Goal: Information Seeking & Learning: Compare options

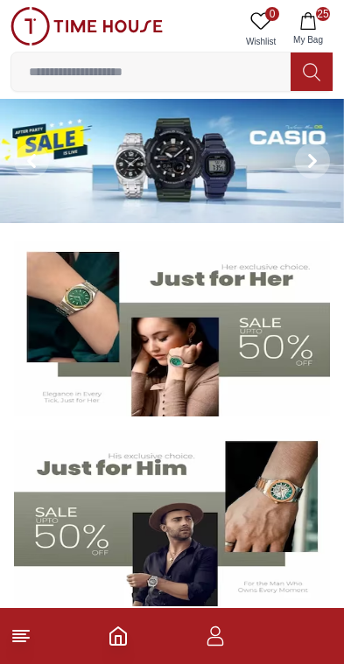
click at [308, 21] on icon "button" at bounding box center [308, 21] width 18 height 18
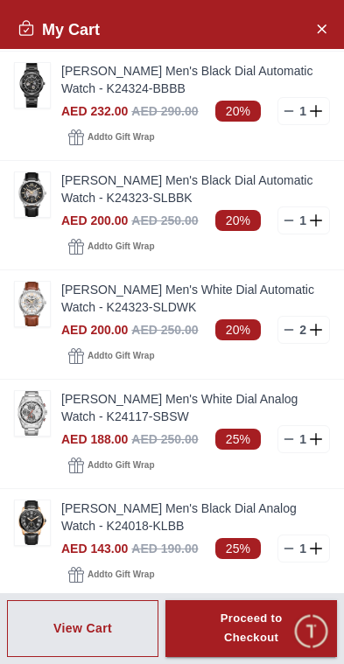
scroll to position [1730, 0]
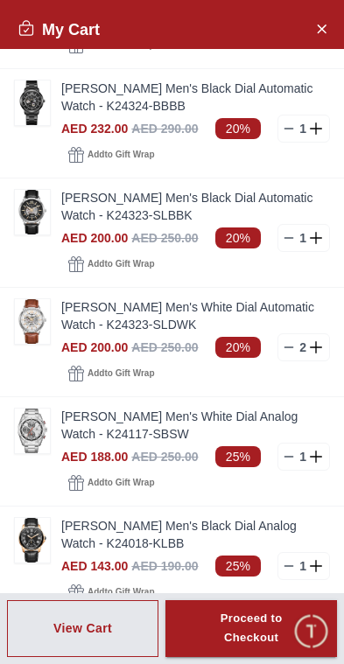
click at [41, 207] on img at bounding box center [32, 212] width 35 height 45
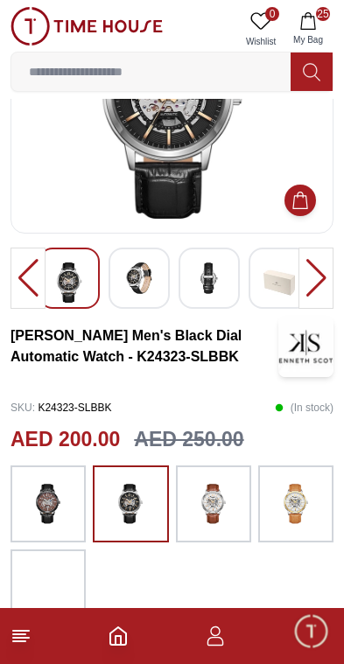
scroll to position [137, 0]
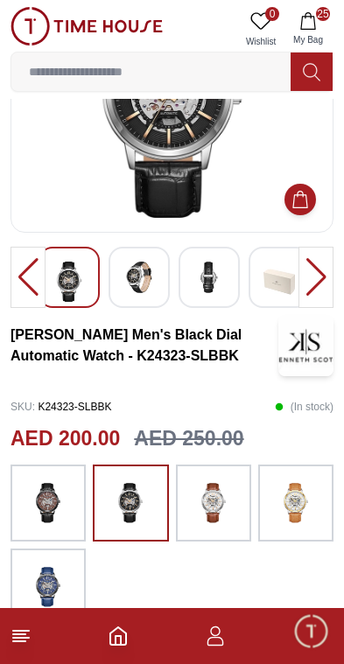
click at [232, 518] on img at bounding box center [214, 503] width 44 height 60
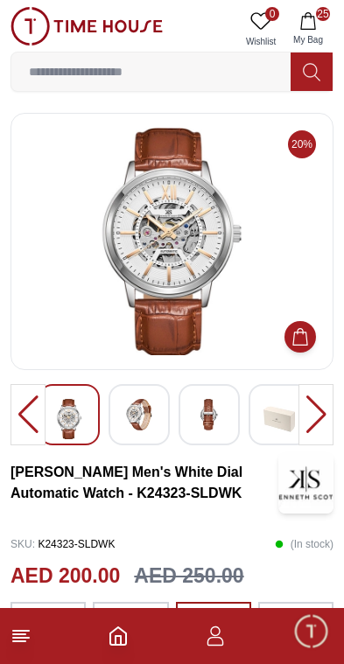
click at [288, 227] on img at bounding box center [171, 242] width 293 height 228
click at [153, 424] on img at bounding box center [139, 415] width 32 height 32
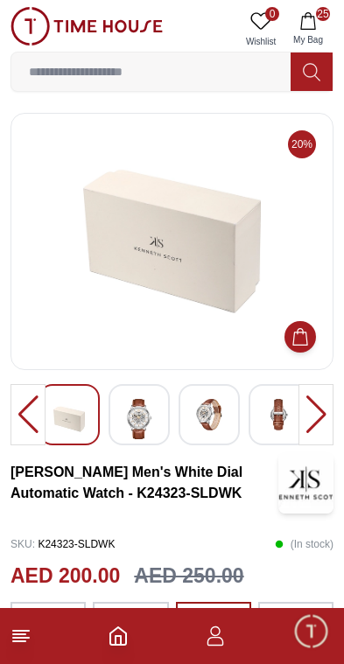
click at [154, 412] on img at bounding box center [139, 419] width 32 height 40
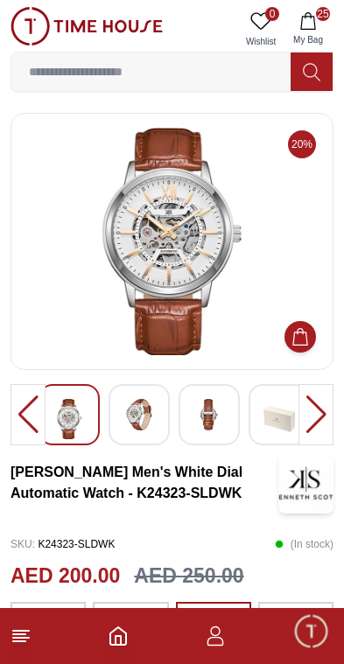
click at [310, 39] on span "My Bag" at bounding box center [308, 39] width 44 height 13
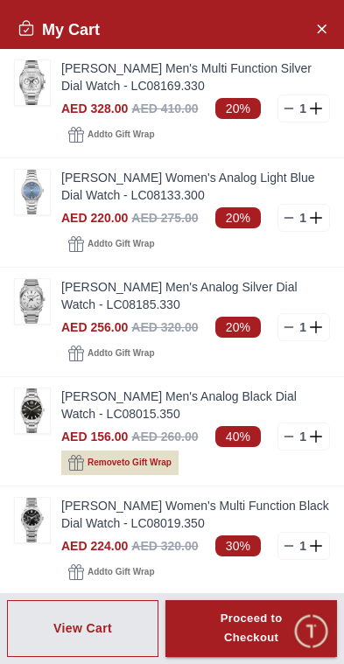
click at [35, 410] on img at bounding box center [32, 411] width 35 height 45
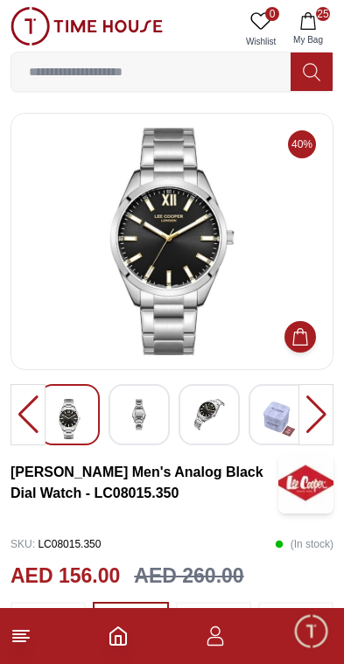
click at [144, 417] on img at bounding box center [139, 415] width 32 height 32
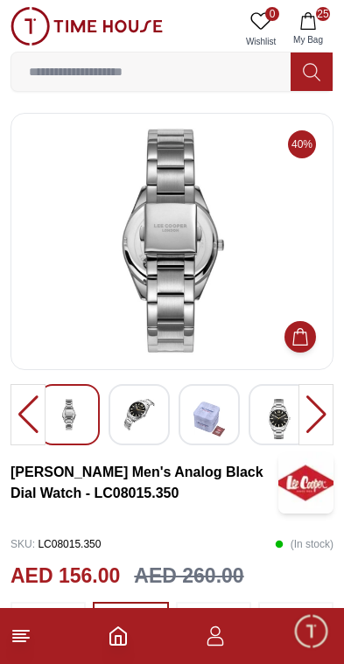
click at [214, 427] on img at bounding box center [209, 419] width 32 height 40
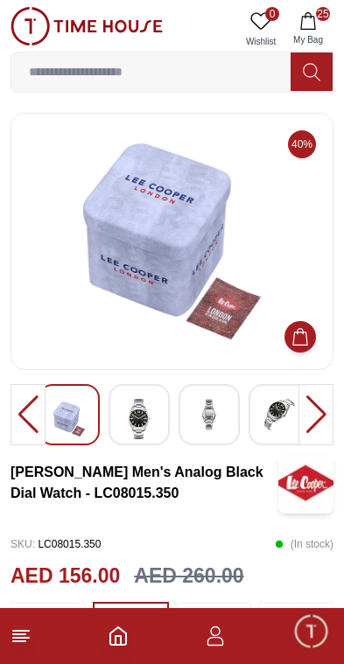
click at [153, 409] on img at bounding box center [139, 419] width 32 height 40
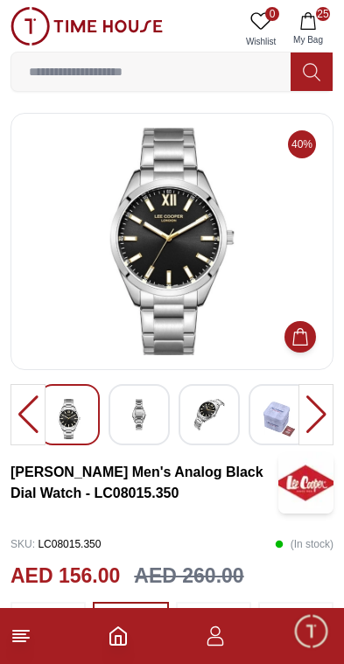
click at [151, 425] on img at bounding box center [139, 415] width 32 height 32
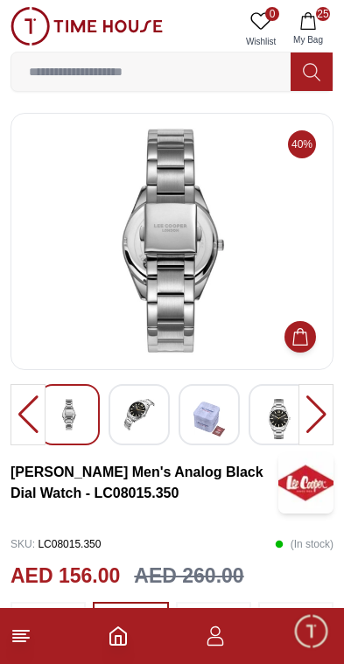
click at [153, 419] on img at bounding box center [139, 415] width 32 height 32
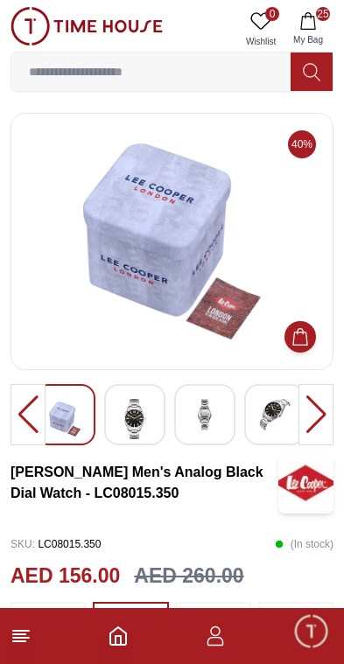
click at [148, 425] on img at bounding box center [135, 419] width 32 height 40
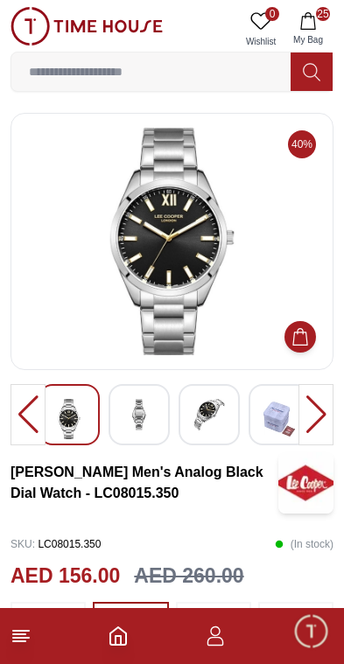
click at [315, 21] on icon "button" at bounding box center [308, 21] width 18 height 18
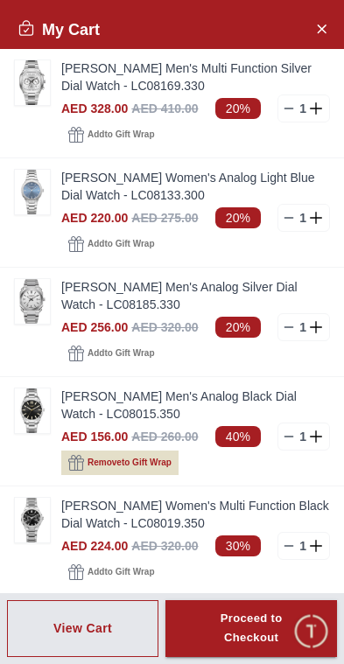
click at [36, 201] on img at bounding box center [32, 192] width 35 height 45
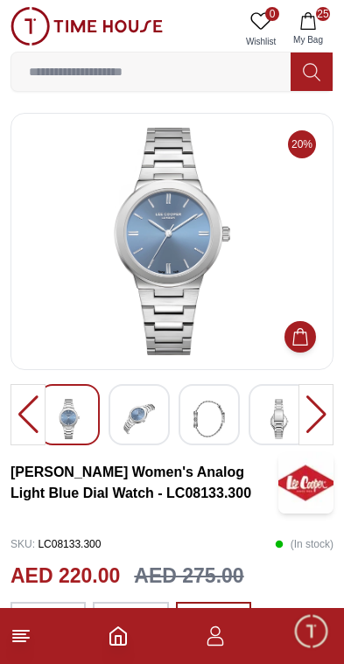
click at [309, 23] on icon "button" at bounding box center [308, 21] width 18 height 18
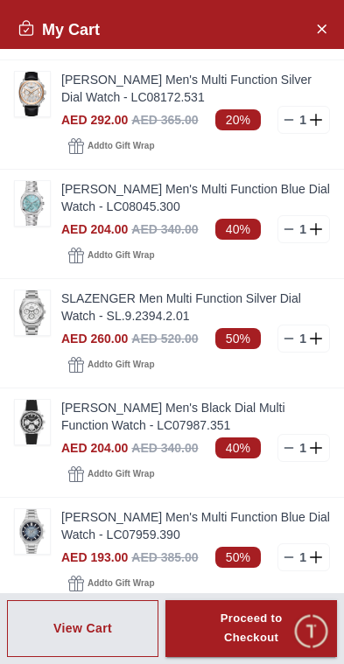
scroll to position [760, 0]
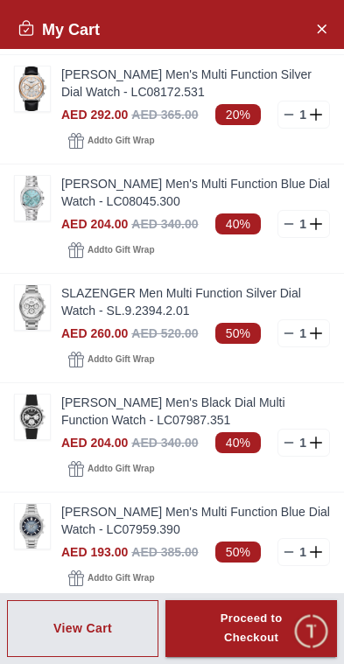
click at [43, 308] on img at bounding box center [32, 307] width 35 height 45
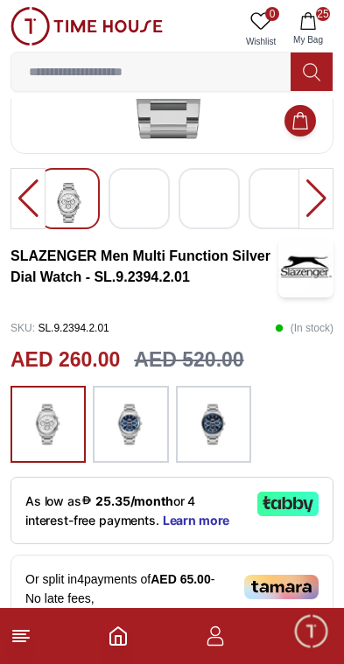
scroll to position [216, 0]
click at [151, 424] on img at bounding box center [131, 425] width 44 height 60
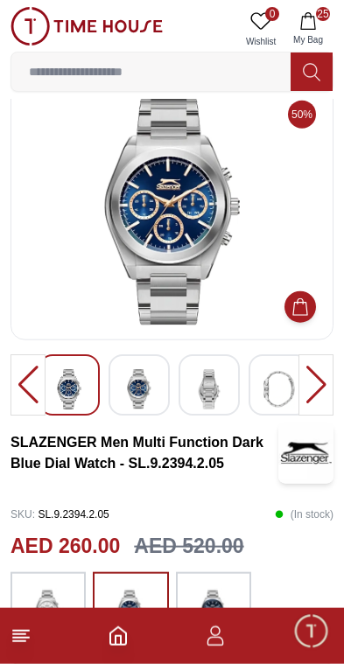
scroll to position [10, 0]
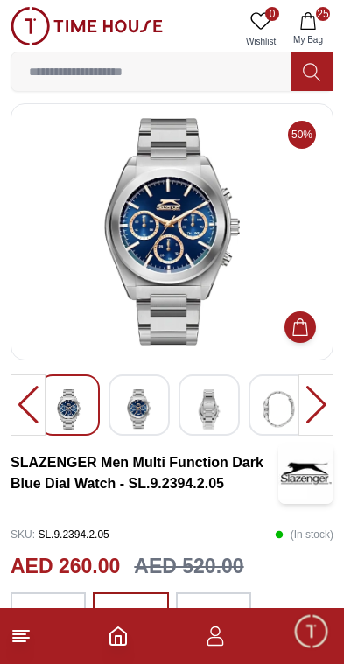
click at [154, 404] on img at bounding box center [139, 409] width 32 height 40
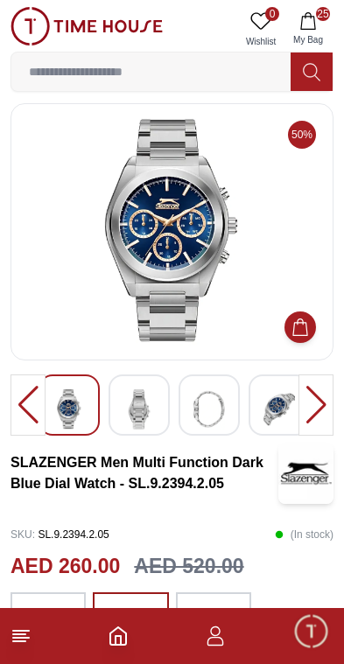
click at [151, 409] on img at bounding box center [139, 409] width 32 height 40
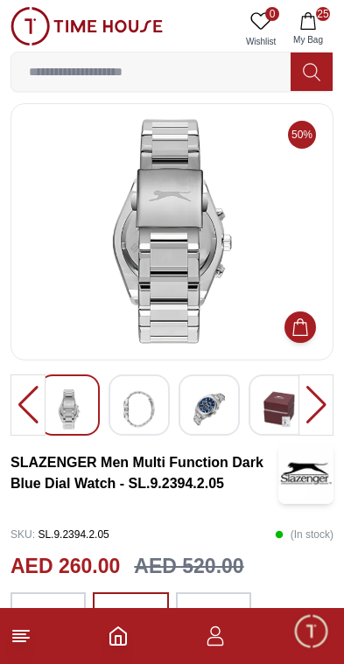
click at [152, 405] on img at bounding box center [139, 409] width 32 height 40
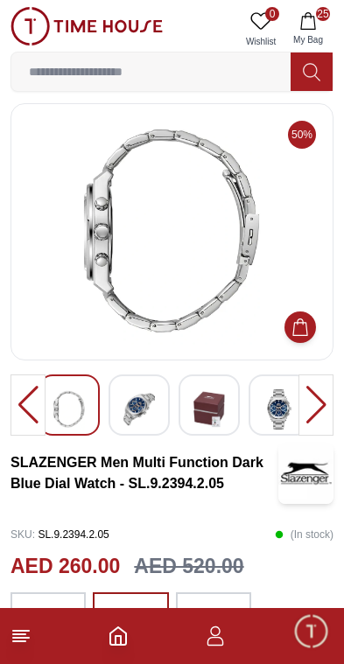
click at [153, 416] on img at bounding box center [139, 409] width 32 height 40
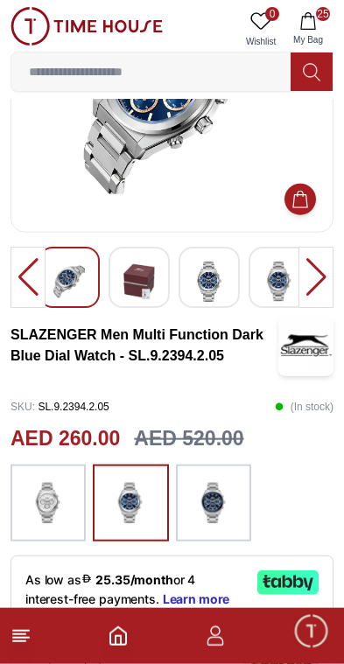
scroll to position [139, 0]
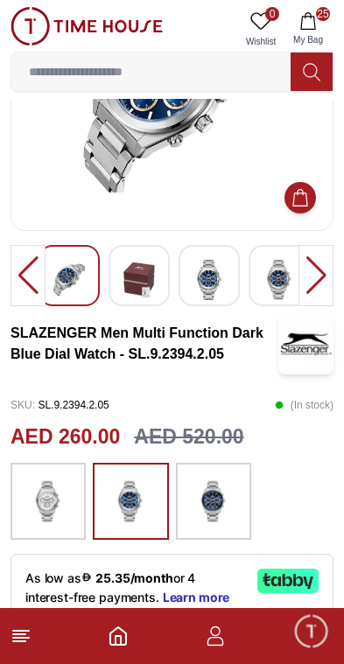
click at [223, 504] on img at bounding box center [214, 502] width 44 height 60
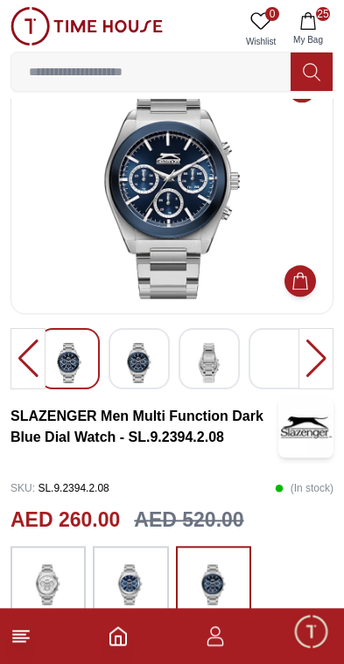
scroll to position [55, 0]
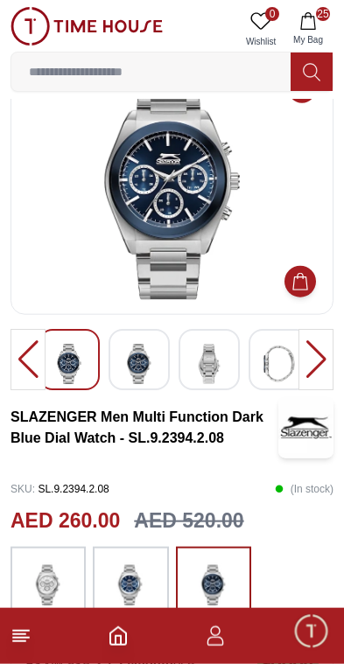
click at [148, 366] on img at bounding box center [139, 364] width 32 height 40
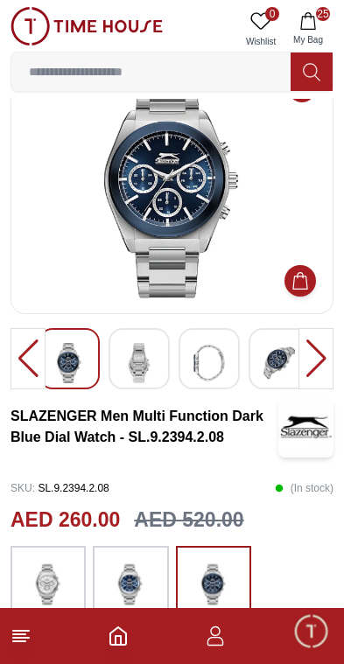
click at [150, 368] on img at bounding box center [139, 363] width 32 height 40
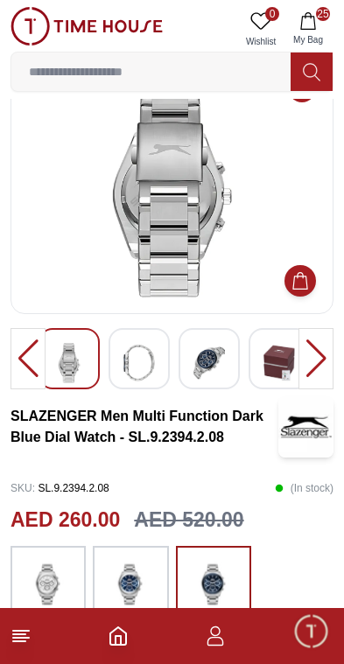
click at [152, 362] on img at bounding box center [139, 363] width 32 height 40
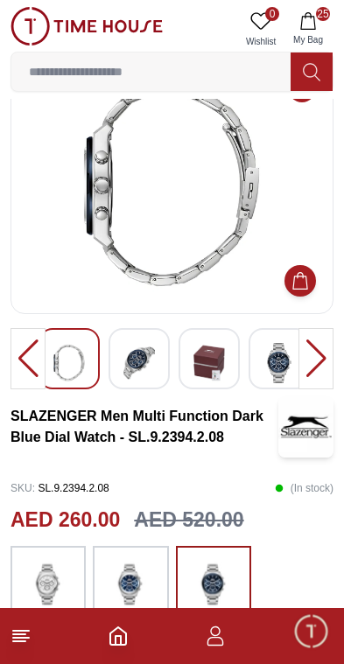
click at [154, 368] on img at bounding box center [139, 363] width 32 height 40
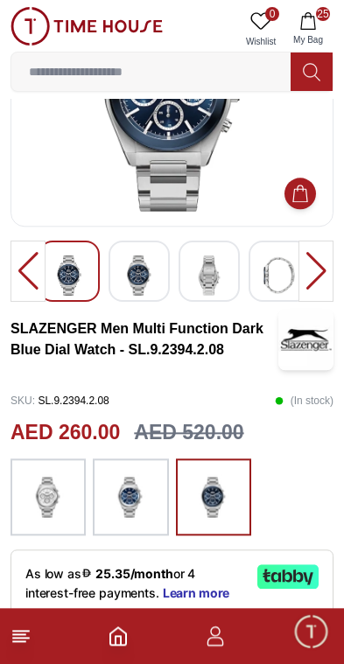
scroll to position [140, 0]
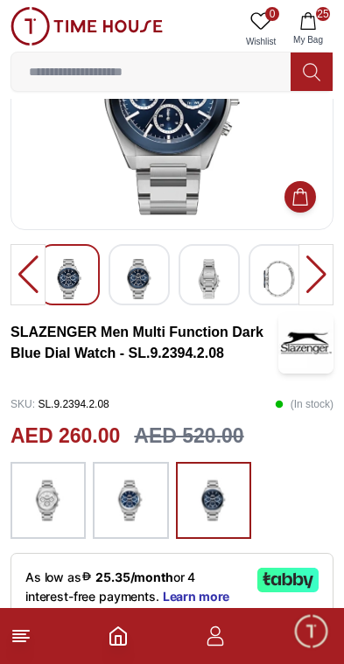
click at [133, 507] on img at bounding box center [131, 501] width 44 height 60
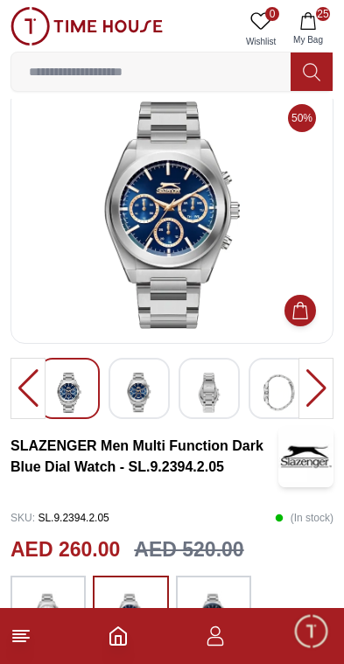
scroll to position [25, 0]
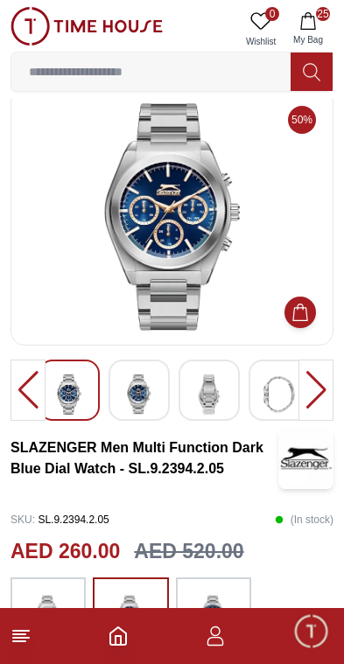
click at [316, 24] on icon "button" at bounding box center [308, 21] width 18 height 18
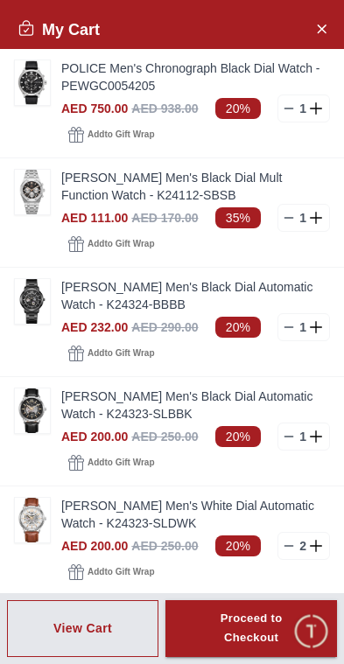
scroll to position [1579, 0]
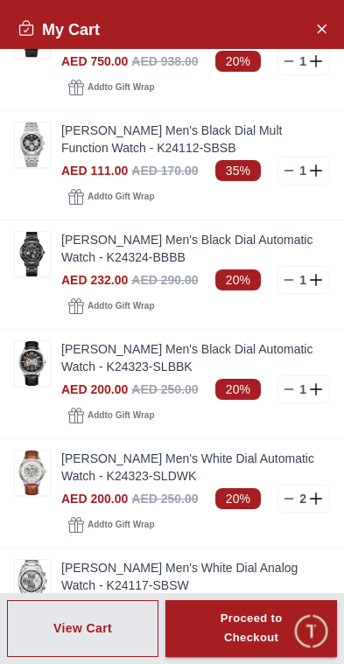
click at [40, 256] on img at bounding box center [32, 254] width 35 height 45
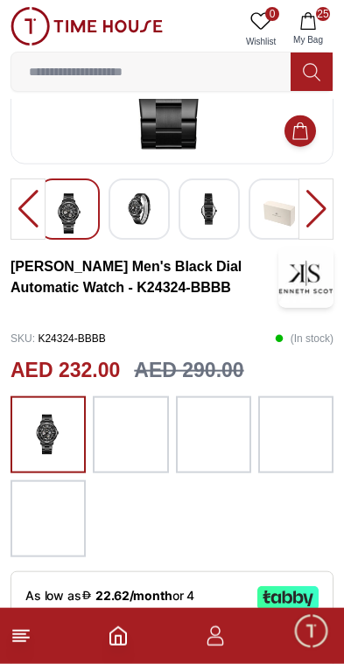
scroll to position [213, 0]
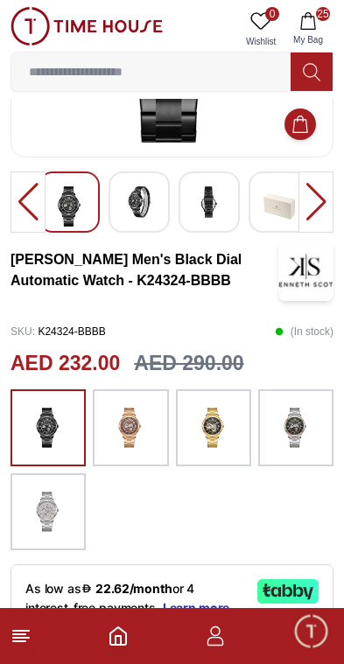
click at [317, 427] on img at bounding box center [296, 428] width 44 height 60
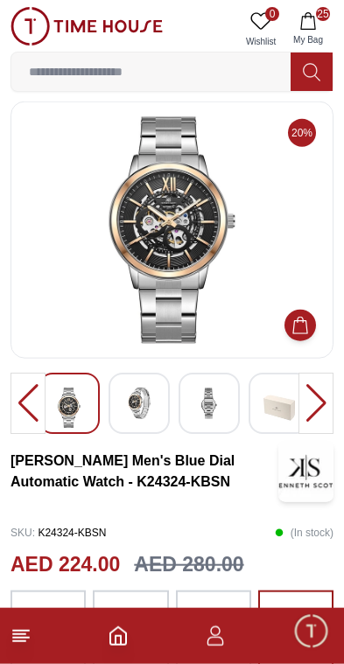
scroll to position [12, 0]
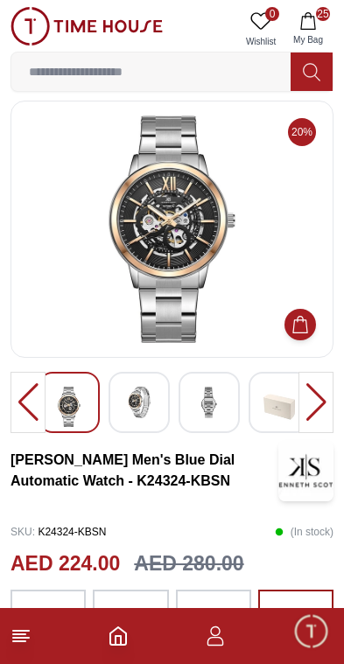
click at [308, 33] on span "My Bag" at bounding box center [308, 39] width 44 height 13
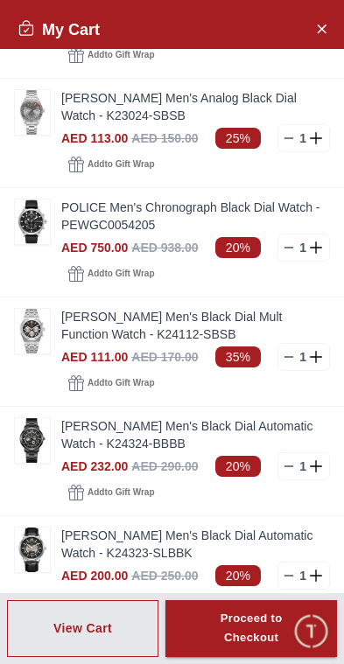
scroll to position [1394, 0]
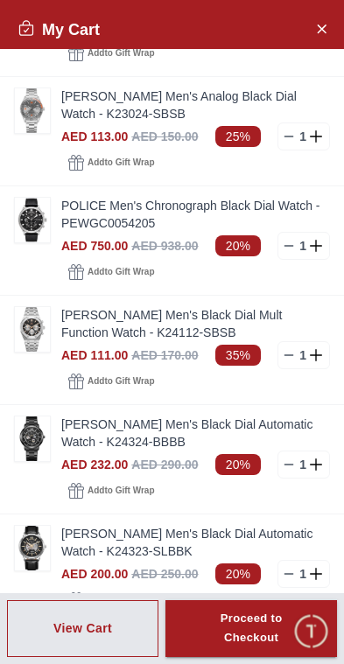
click at [42, 325] on img at bounding box center [32, 329] width 35 height 45
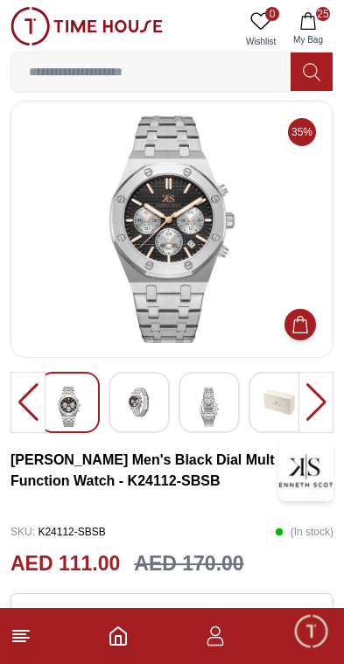
click at [164, 396] on div at bounding box center [139, 402] width 61 height 61
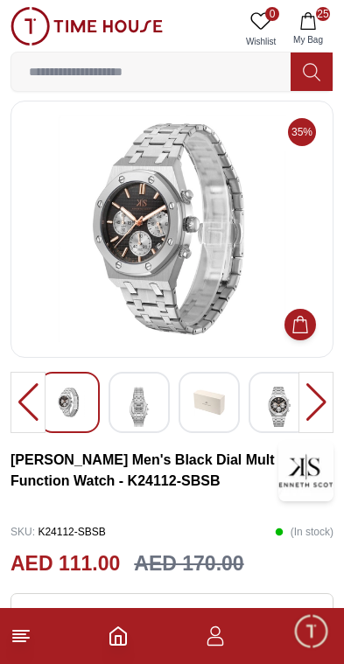
click at [224, 390] on img at bounding box center [209, 403] width 32 height 32
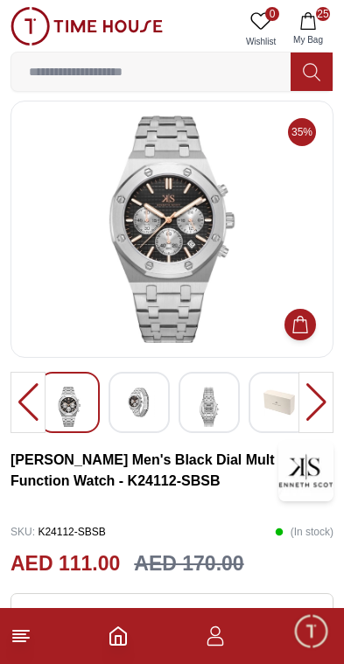
click at [217, 410] on img at bounding box center [209, 407] width 32 height 40
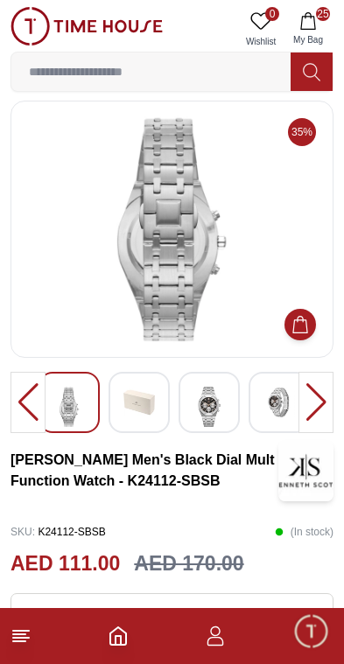
click at [308, 26] on icon "button" at bounding box center [308, 21] width 18 height 18
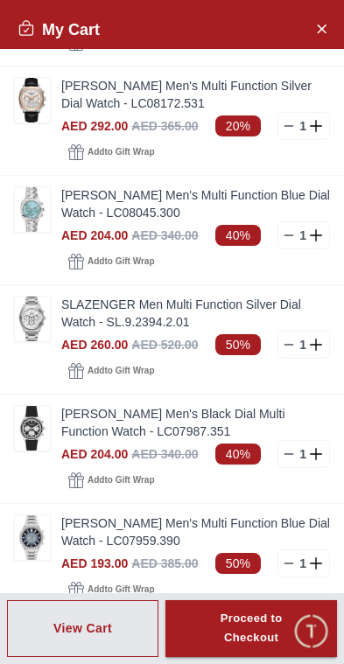
scroll to position [746, 0]
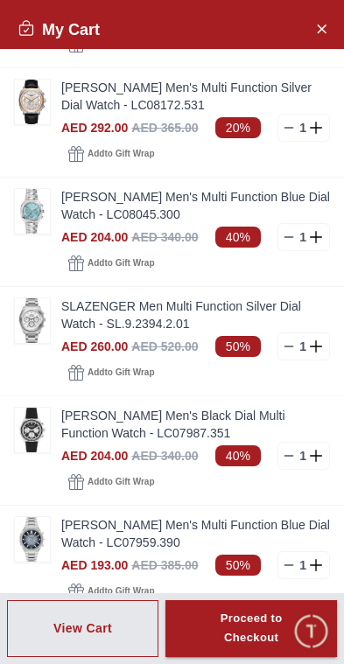
click at [39, 327] on img at bounding box center [32, 320] width 35 height 45
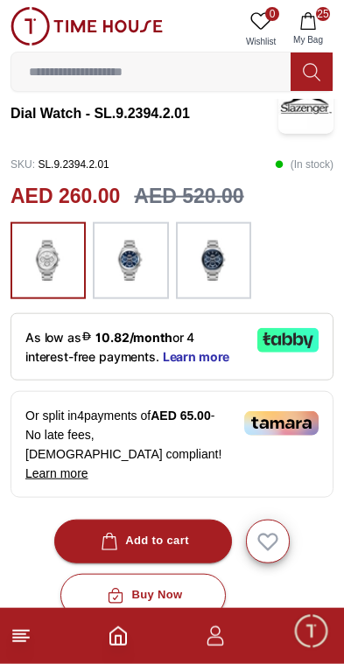
scroll to position [377, 0]
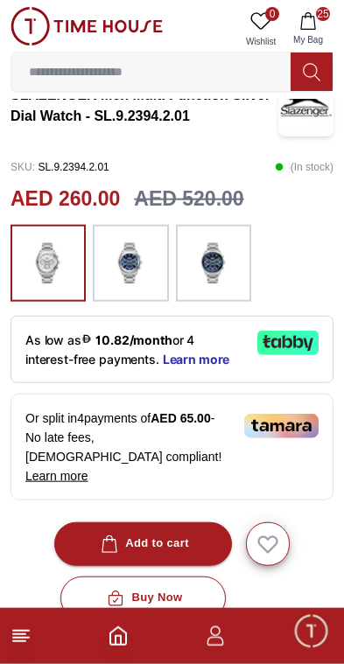
click at [143, 267] on img at bounding box center [131, 264] width 44 height 60
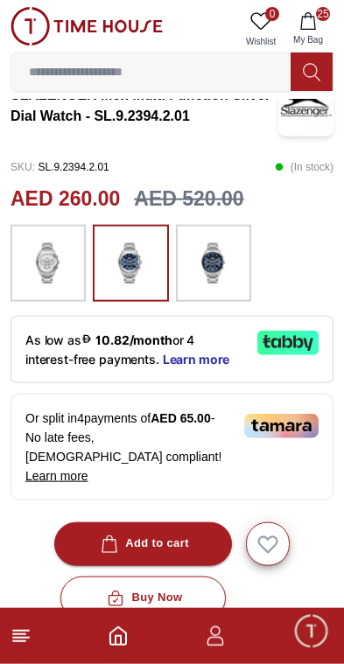
scroll to position [378, 0]
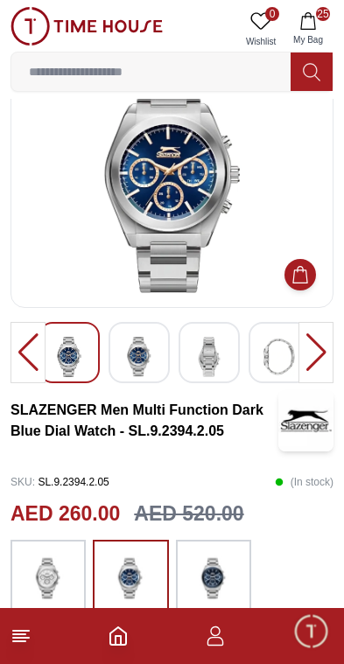
scroll to position [60, 0]
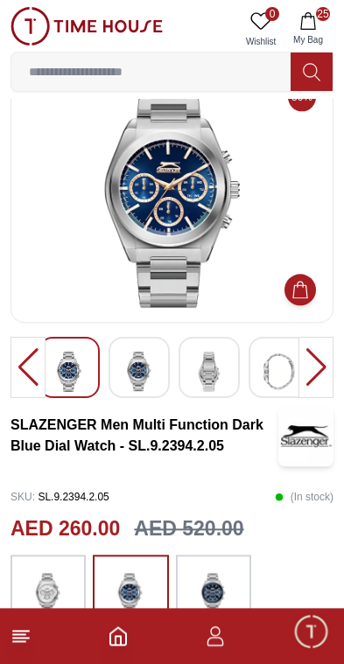
click at [148, 381] on img at bounding box center [139, 372] width 32 height 40
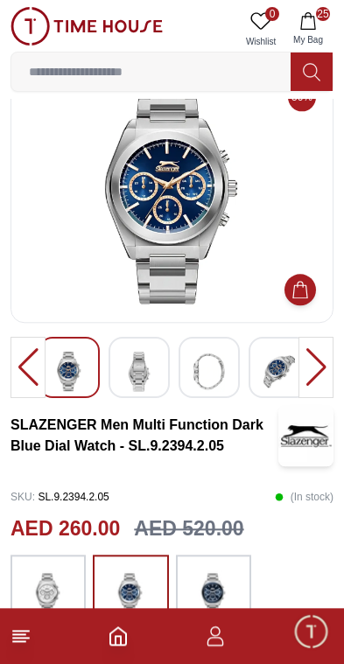
scroll to position [47, 0]
click at [153, 375] on img at bounding box center [139, 372] width 32 height 40
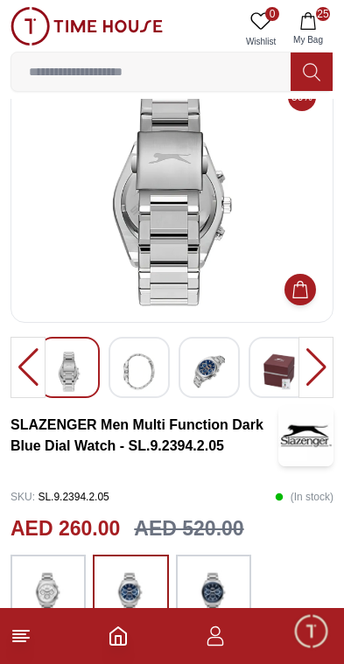
click at [151, 378] on img at bounding box center [139, 372] width 32 height 40
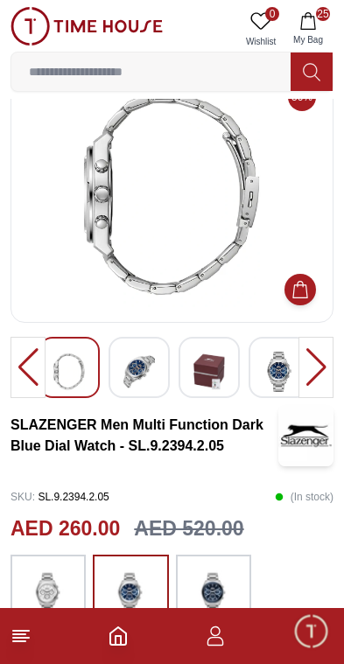
click at [282, 366] on img at bounding box center [279, 372] width 32 height 40
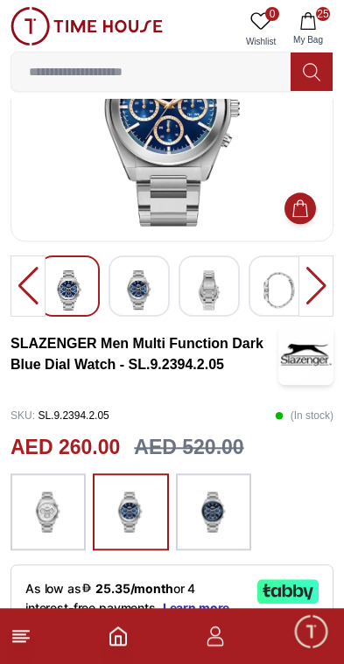
click at [229, 508] on img at bounding box center [214, 512] width 44 height 60
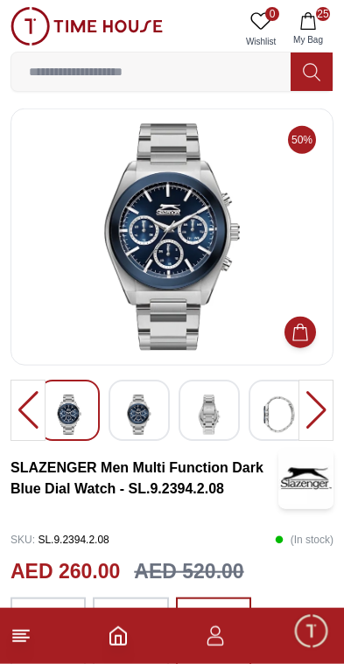
scroll to position [5, 0]
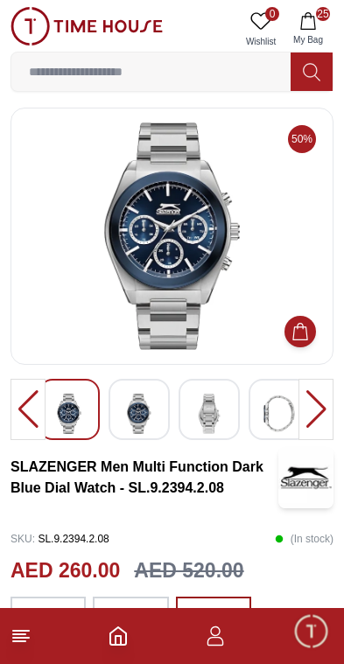
click at [147, 401] on img at bounding box center [139, 414] width 32 height 40
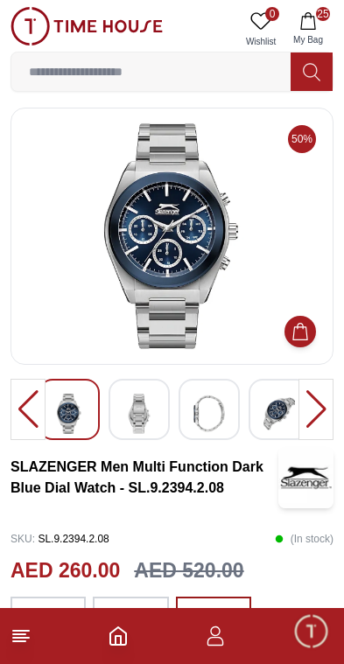
click at [137, 422] on img at bounding box center [139, 414] width 32 height 40
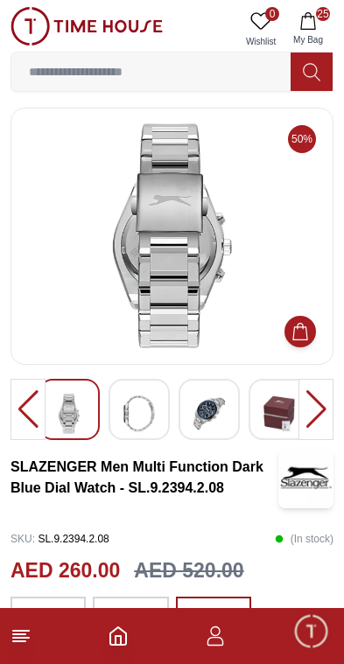
click at [154, 413] on img at bounding box center [139, 414] width 32 height 40
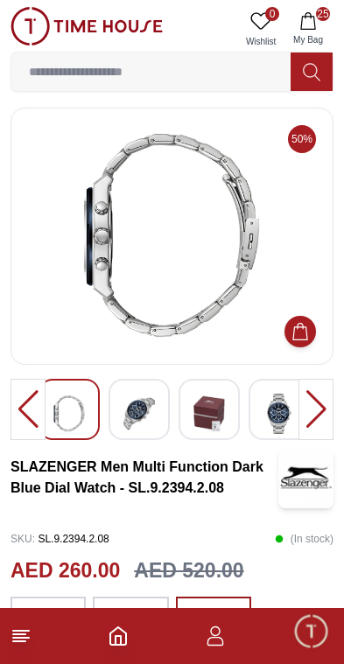
click at [154, 415] on img at bounding box center [139, 414] width 32 height 40
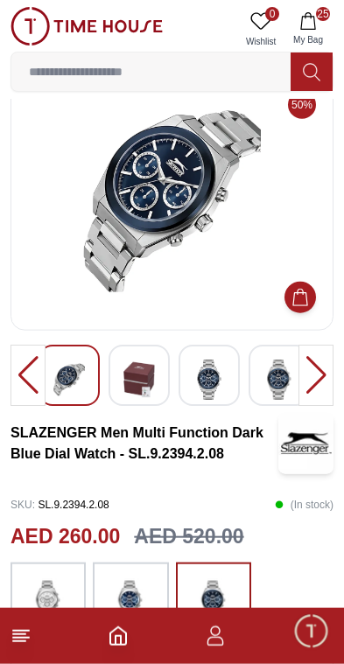
scroll to position [40, 0]
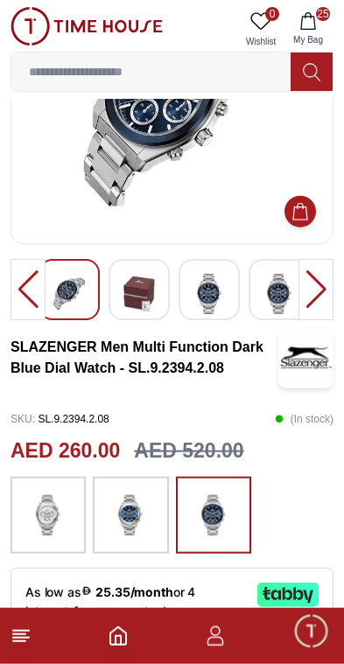
click at [136, 516] on img at bounding box center [131, 516] width 44 height 60
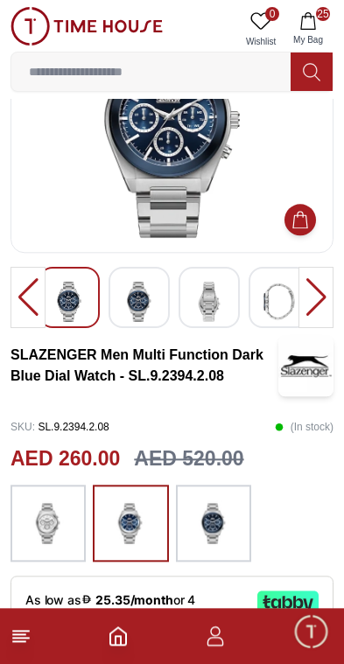
scroll to position [117, 0]
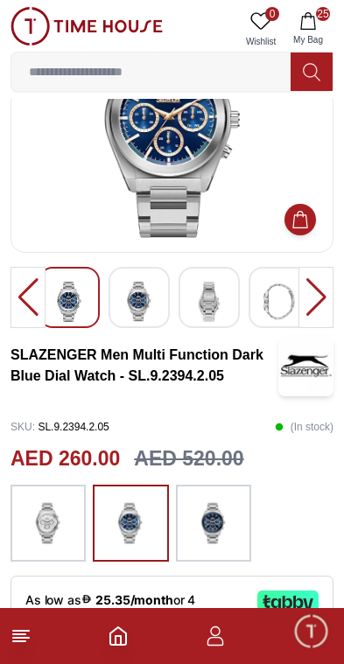
click at [220, 517] on img at bounding box center [214, 524] width 44 height 60
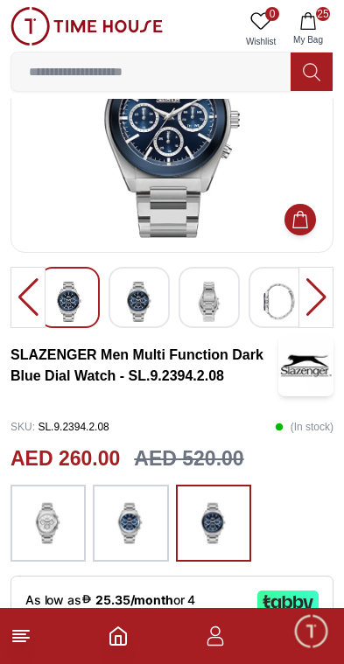
click at [139, 508] on img at bounding box center [131, 524] width 44 height 60
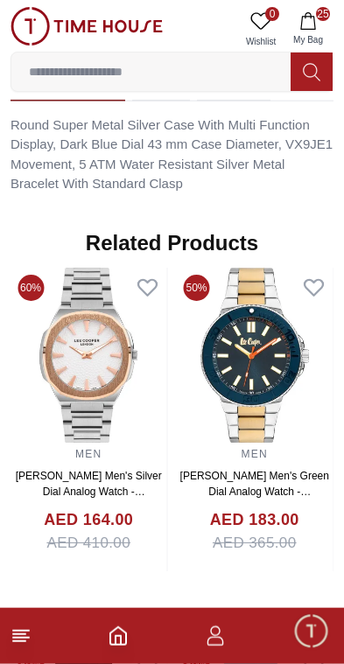
scroll to position [1307, 0]
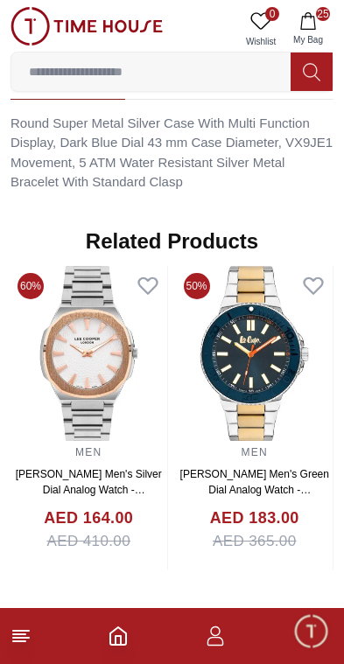
click at [167, 389] on img at bounding box center [89, 353] width 157 height 175
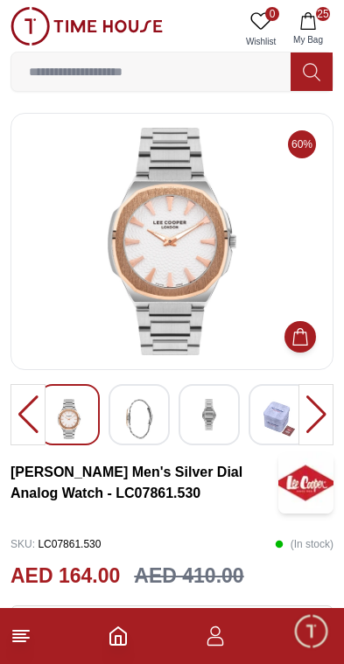
click at [147, 418] on img at bounding box center [139, 419] width 32 height 40
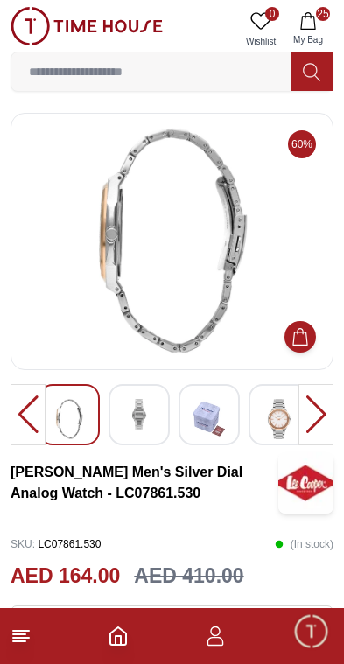
click at [198, 410] on img at bounding box center [209, 419] width 32 height 40
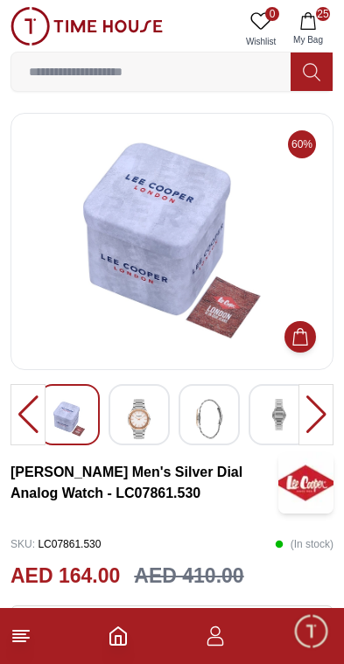
click at [151, 412] on img at bounding box center [139, 419] width 32 height 40
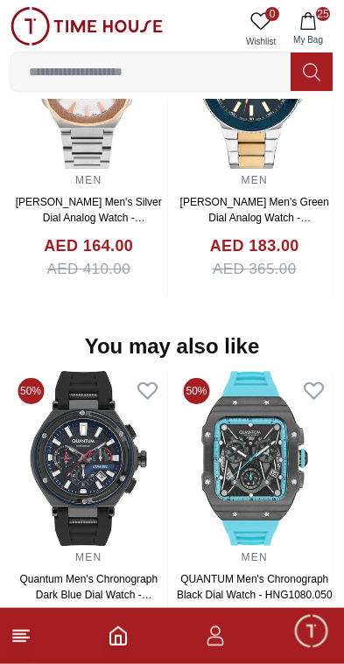
scroll to position [1680, 0]
